Goal: Task Accomplishment & Management: Use online tool/utility

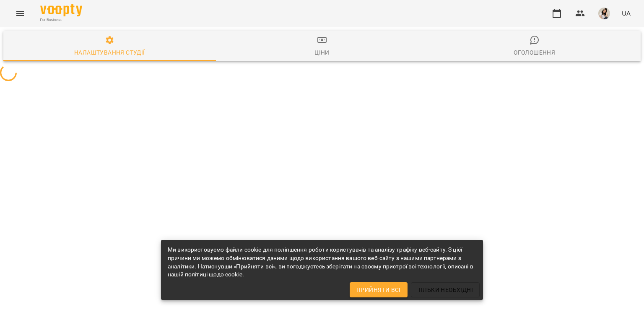
select select "**"
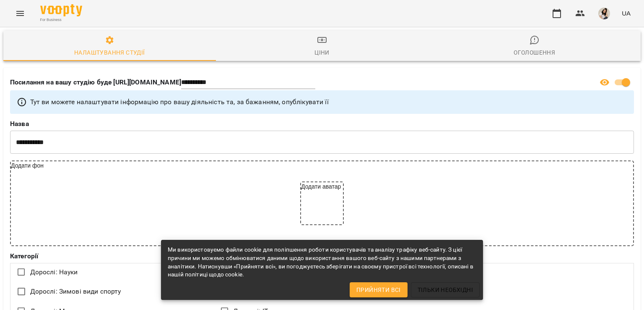
click at [325, 5] on div "For Business UA" at bounding box center [322, 13] width 644 height 27
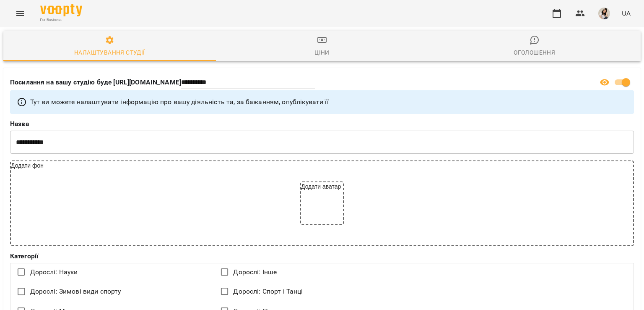
click at [18, 10] on icon "Menu" at bounding box center [20, 13] width 10 height 10
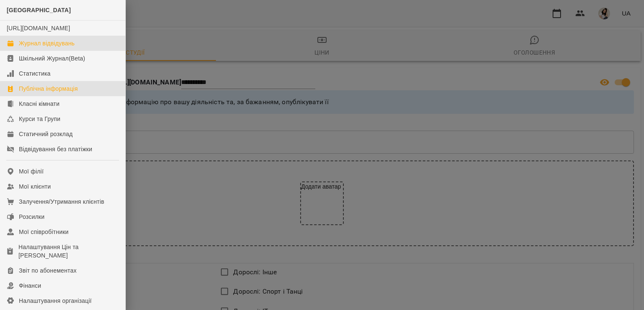
click at [29, 47] on div "Журнал відвідувань" at bounding box center [47, 43] width 56 height 8
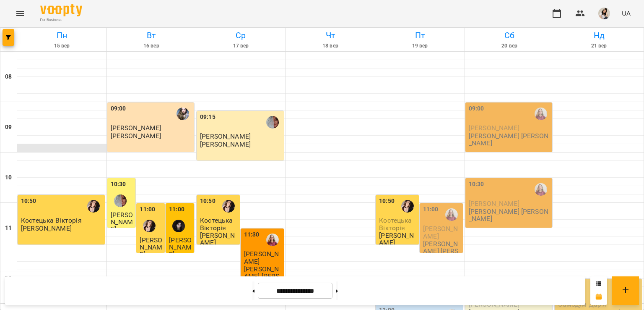
scroll to position [70, 0]
click at [20, 13] on icon "Menu" at bounding box center [20, 13] width 8 height 5
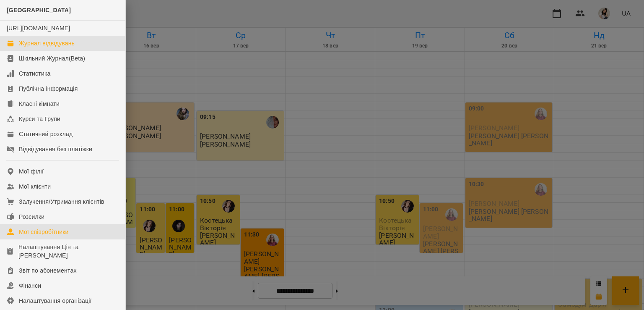
click at [56, 236] on div "Мої співробітники" at bounding box center [44, 231] width 50 height 8
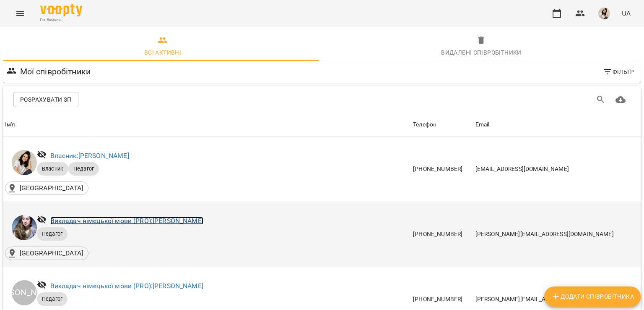
click at [82, 217] on link "Викладач німецької мови (PRO): [PERSON_NAME]" at bounding box center [126, 220] width 153 height 8
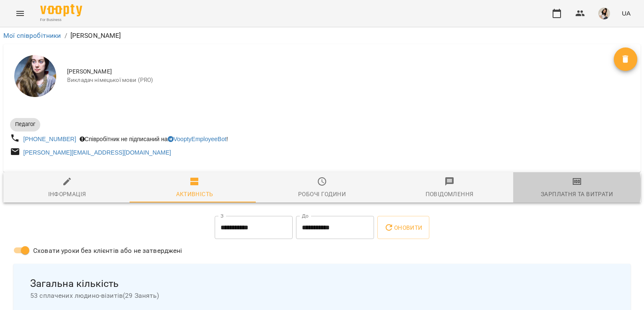
click at [549, 188] on span "Зарплатня та Витрати" at bounding box center [576, 187] width 117 height 23
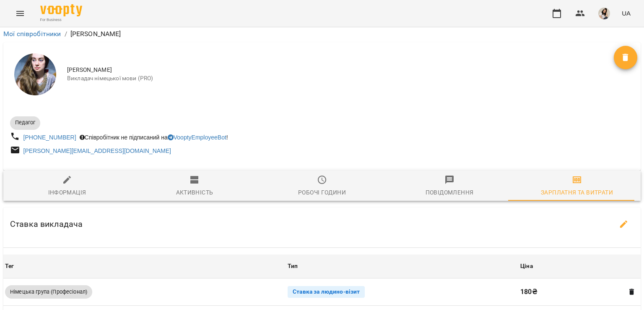
scroll to position [369, 0]
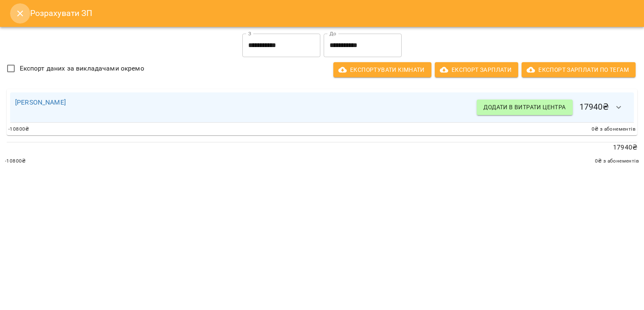
click at [20, 18] on icon "Close" at bounding box center [20, 13] width 10 height 10
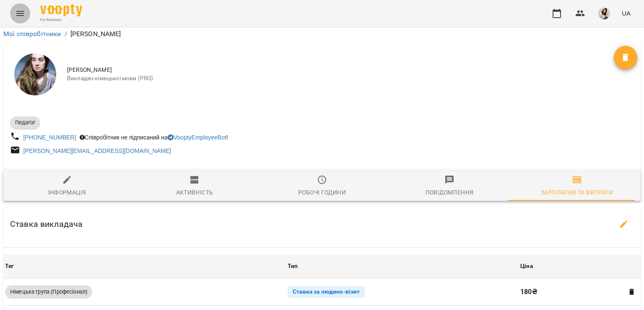
click at [20, 18] on icon "Menu" at bounding box center [20, 13] width 10 height 10
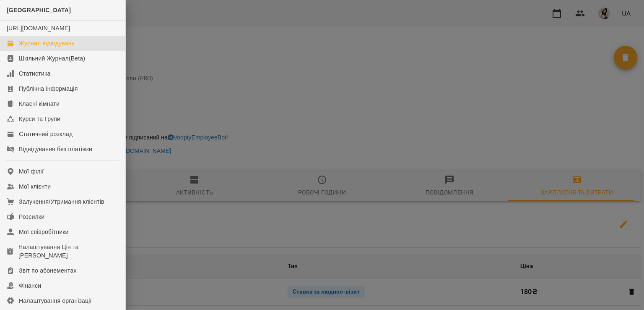
click at [29, 47] on div "Журнал відвідувань" at bounding box center [47, 43] width 56 height 8
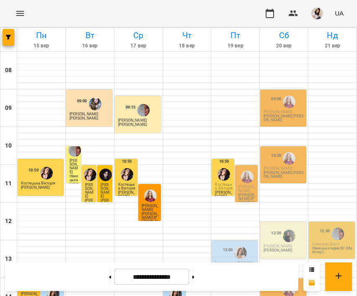
scroll to position [322, 0]
